Goal: Task Accomplishment & Management: Manage account settings

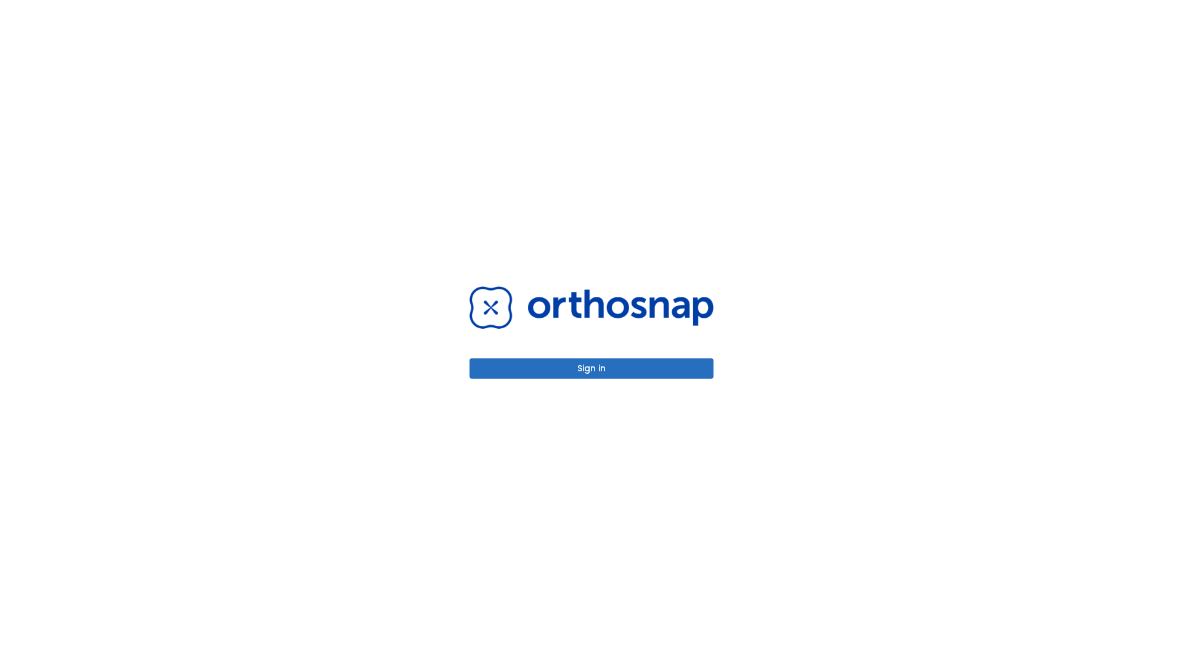
click at [591, 368] on button "Sign in" at bounding box center [591, 369] width 244 height 20
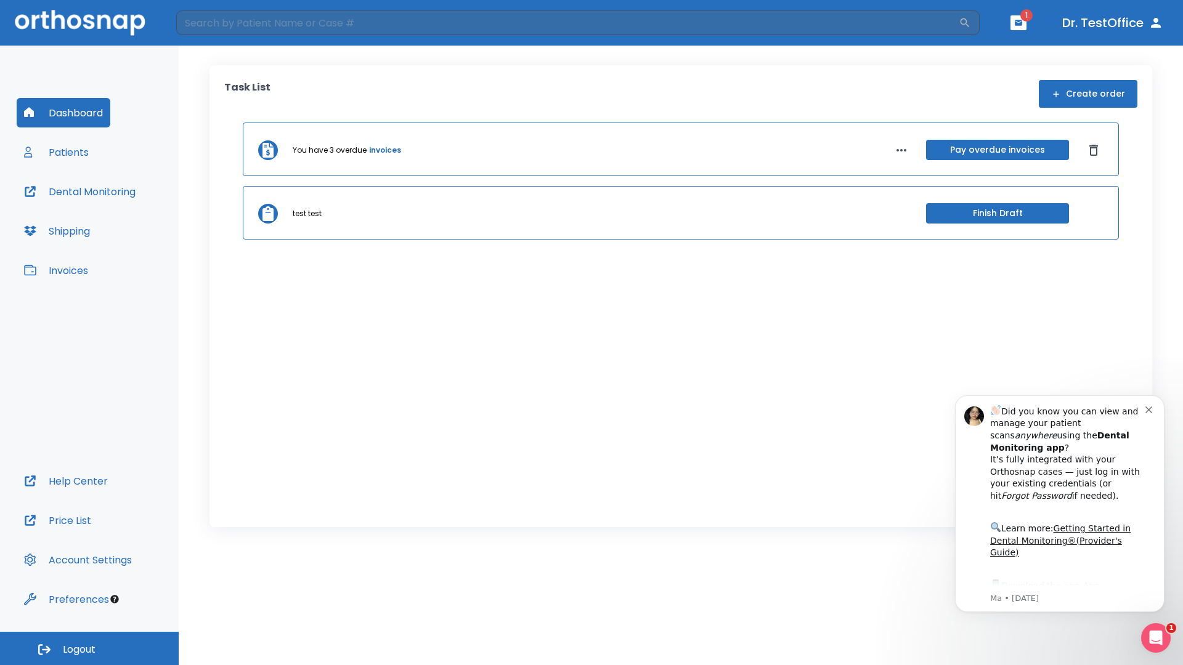
click at [89, 649] on span "Logout" at bounding box center [79, 650] width 33 height 14
